Goal: Transaction & Acquisition: Purchase product/service

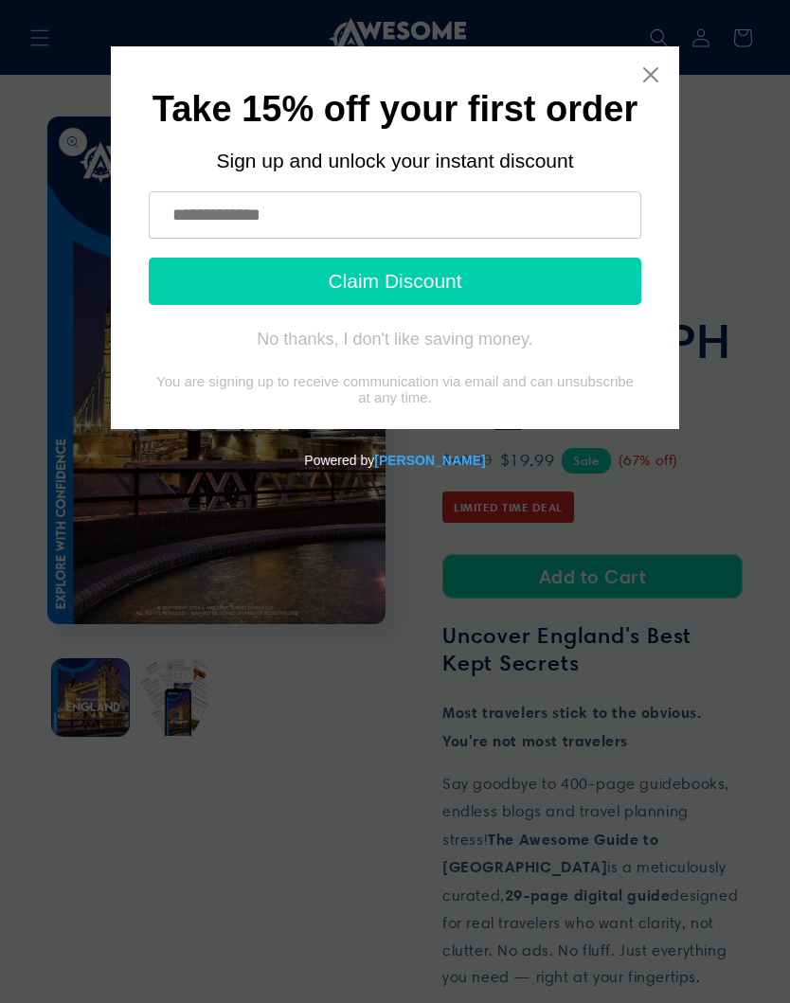
click at [273, 261] on button "Claim Discount" at bounding box center [395, 281] width 493 height 47
type input "**********"
click at [438, 284] on button "Claim Discount" at bounding box center [395, 281] width 493 height 47
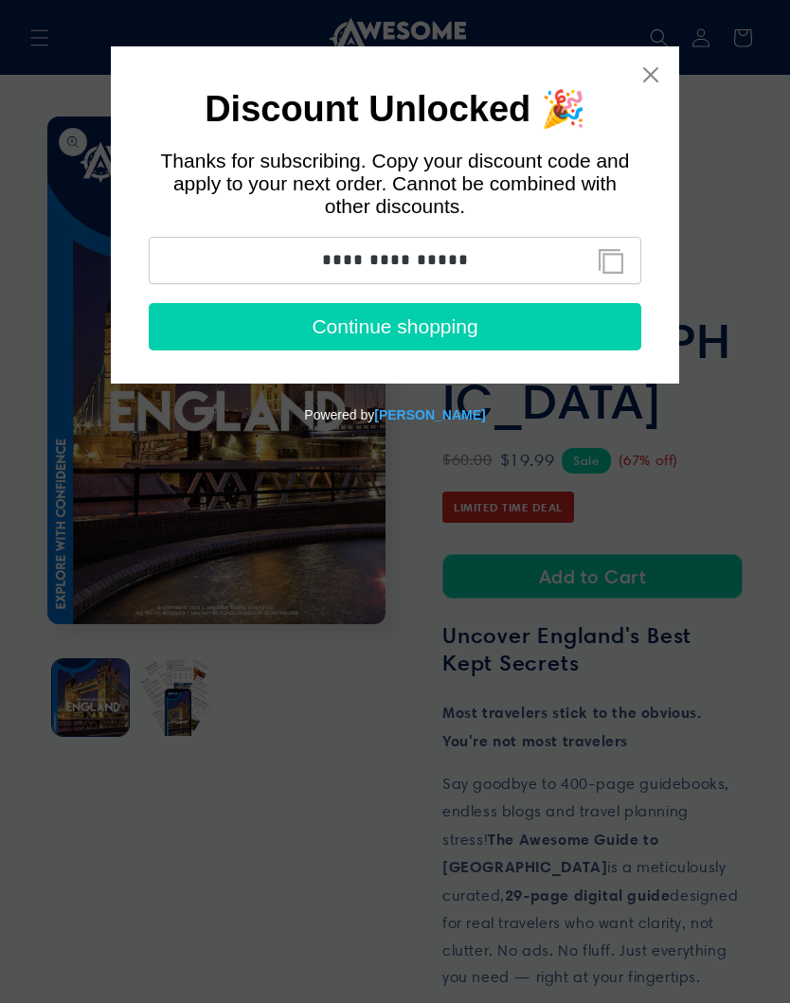
click at [609, 344] on button "Continue shopping" at bounding box center [395, 326] width 493 height 47
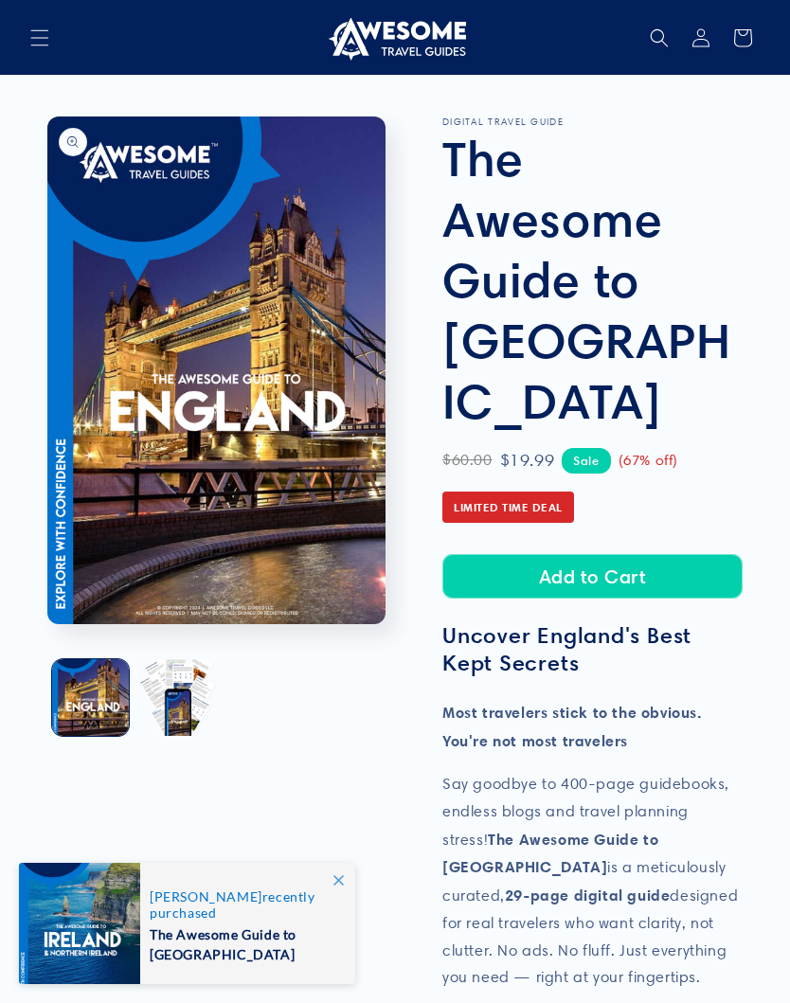
click at [596, 554] on button "Add to Cart" at bounding box center [592, 576] width 300 height 45
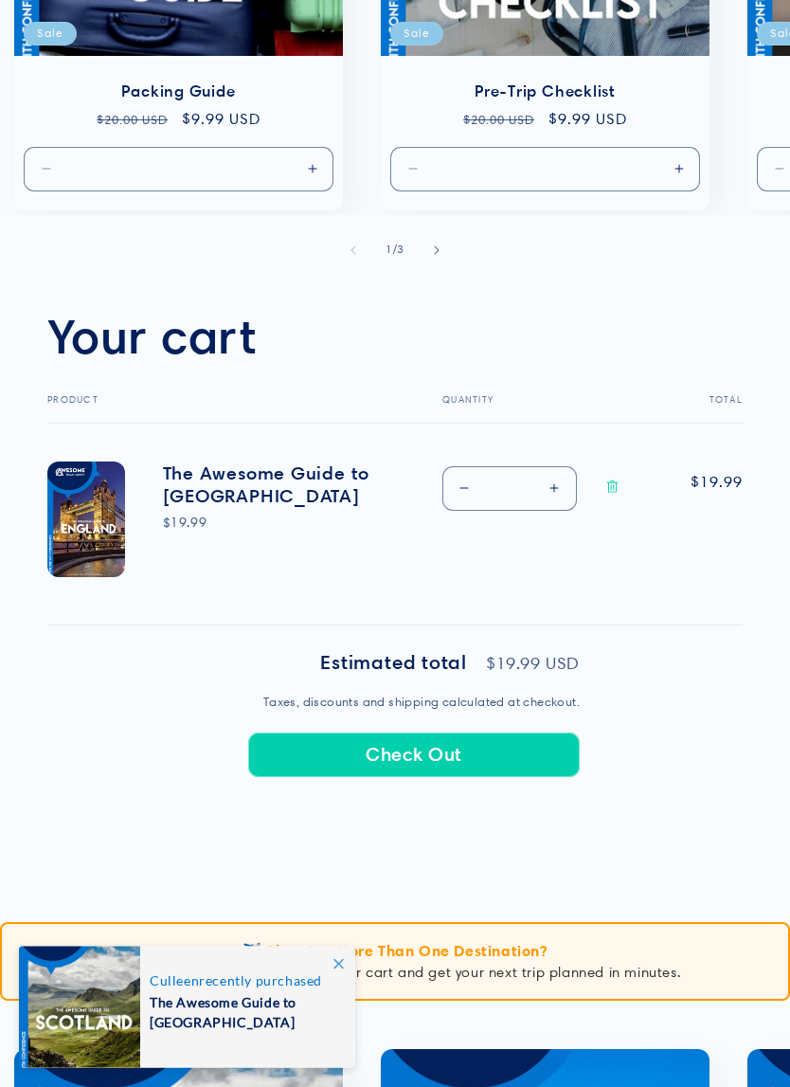
scroll to position [433, 0]
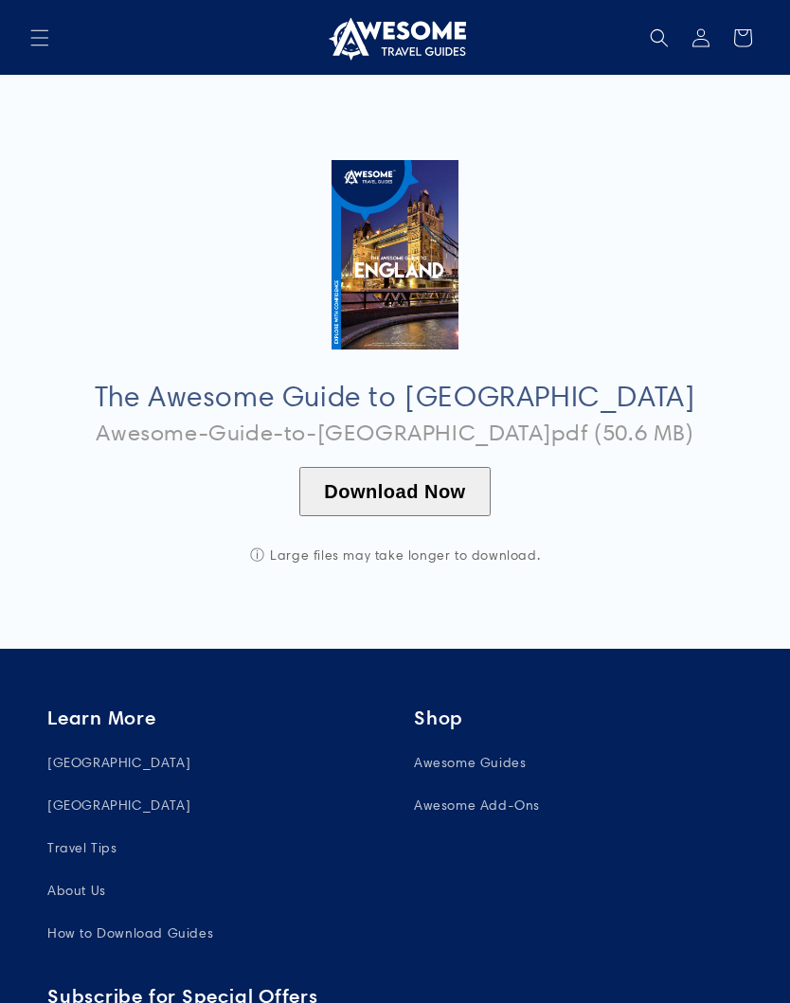
click at [420, 489] on button "Download Now" at bounding box center [394, 491] width 190 height 49
